Goal: Check status: Check status

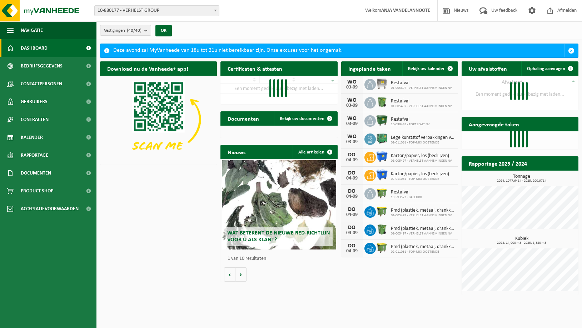
click at [31, 138] on span "Kalender" at bounding box center [32, 138] width 22 height 18
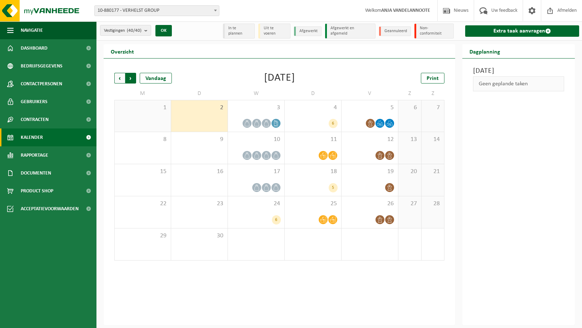
click at [117, 76] on span "Vorige" at bounding box center [119, 78] width 11 height 11
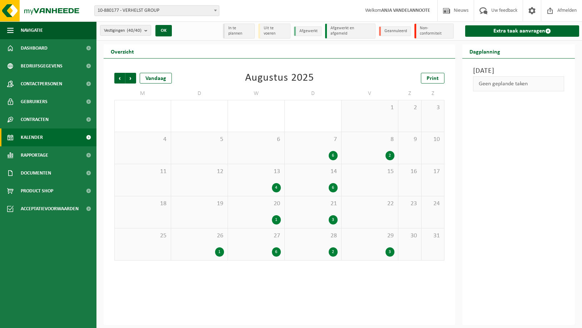
click at [369, 243] on div "29 3" at bounding box center [370, 245] width 56 height 32
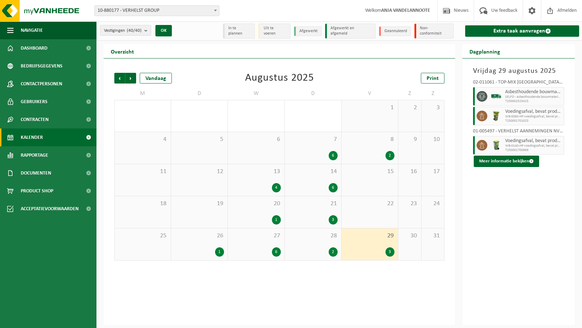
click at [325, 237] on span "28" at bounding box center [312, 236] width 49 height 8
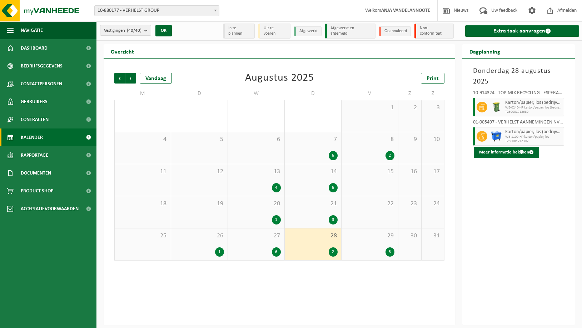
click at [263, 237] on span "27" at bounding box center [256, 236] width 49 height 8
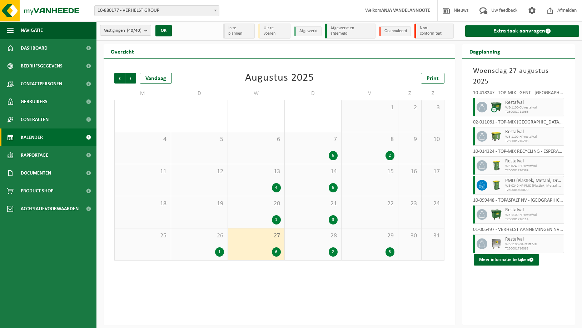
click at [197, 242] on div "26 1" at bounding box center [199, 245] width 56 height 32
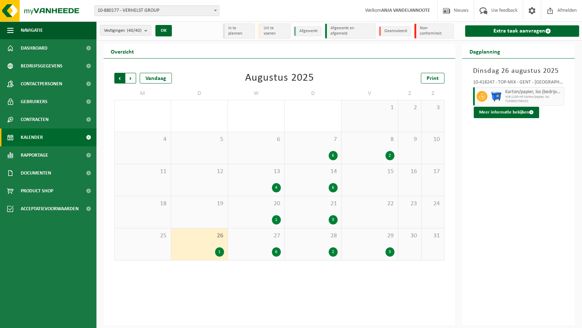
click at [129, 76] on span "Volgende" at bounding box center [130, 78] width 11 height 11
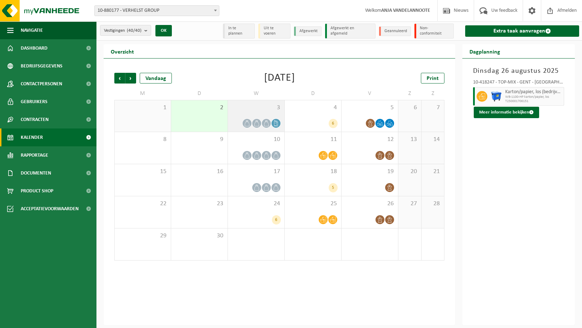
click at [271, 114] on div "3" at bounding box center [256, 115] width 56 height 31
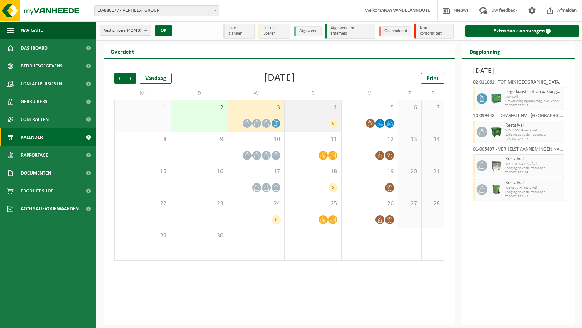
click at [322, 115] on div "4 6" at bounding box center [313, 115] width 56 height 31
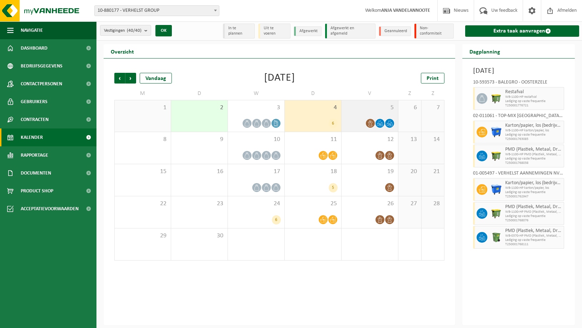
click at [373, 108] on span "5" at bounding box center [369, 108] width 49 height 8
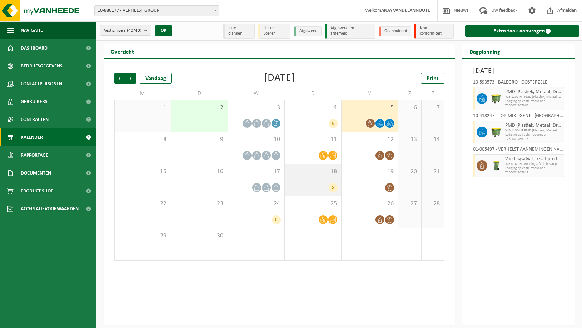
click at [317, 174] on span "18" at bounding box center [312, 172] width 49 height 8
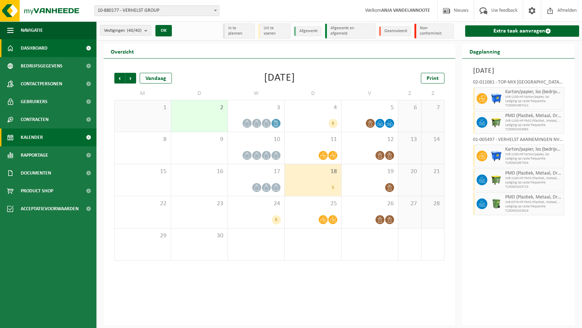
click at [35, 48] on span "Dashboard" at bounding box center [34, 48] width 27 height 18
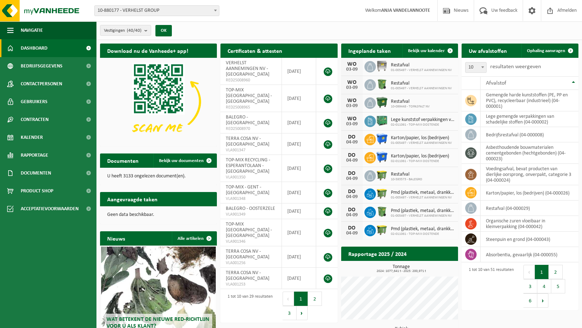
click at [32, 50] on span "Dashboard" at bounding box center [34, 48] width 27 height 18
click at [26, 137] on span "Kalender" at bounding box center [32, 138] width 22 height 18
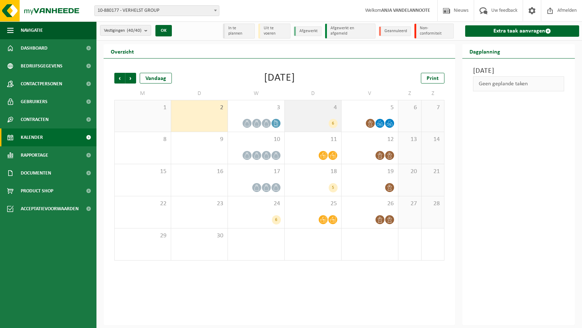
click at [318, 111] on div "4 6" at bounding box center [313, 115] width 56 height 31
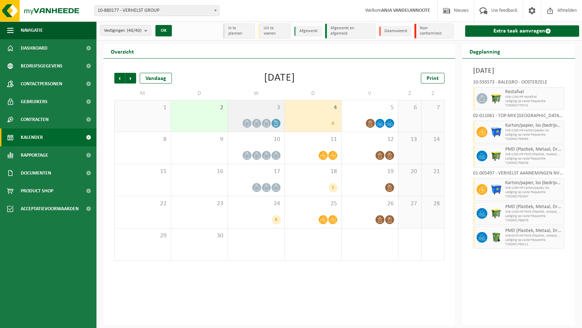
click at [266, 109] on span "3" at bounding box center [256, 108] width 49 height 8
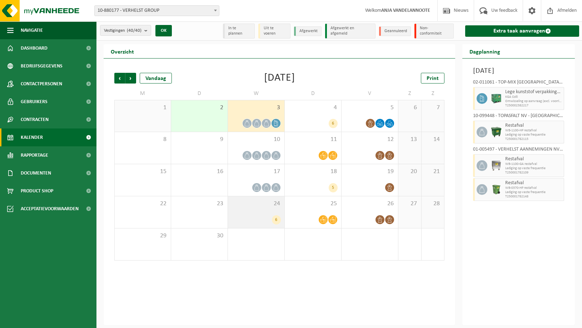
click at [263, 208] on div "24 6" at bounding box center [256, 212] width 56 height 32
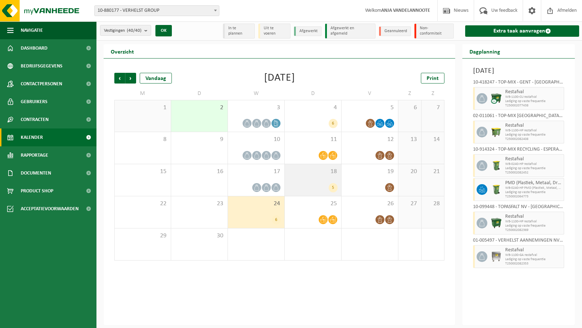
click at [333, 184] on div "5" at bounding box center [333, 187] width 9 height 9
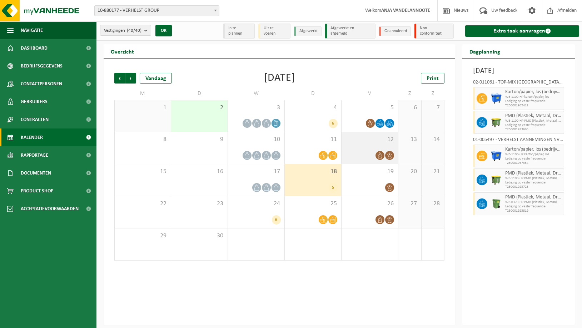
click at [374, 149] on div "12" at bounding box center [370, 148] width 56 height 32
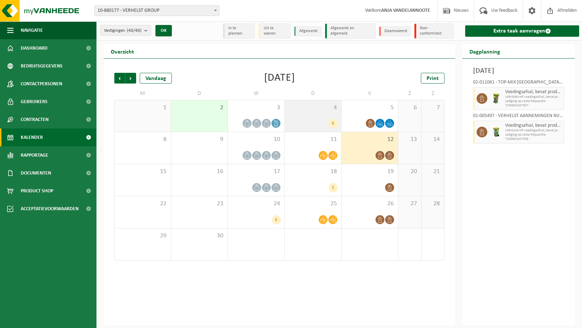
click at [321, 113] on div "4 6" at bounding box center [313, 115] width 56 height 31
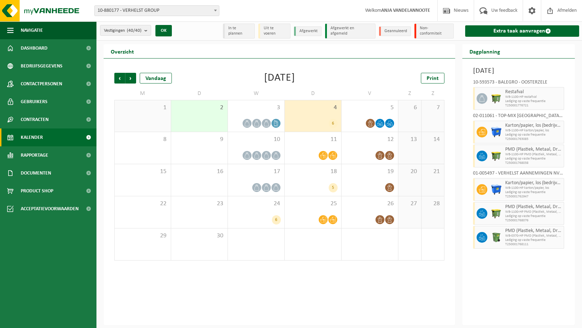
click at [238, 28] on li "In te plannen" at bounding box center [239, 31] width 32 height 15
click at [237, 31] on li "In te plannen" at bounding box center [239, 31] width 32 height 15
click at [38, 47] on span "Dashboard" at bounding box center [34, 48] width 27 height 18
